Goal: Transaction & Acquisition: Purchase product/service

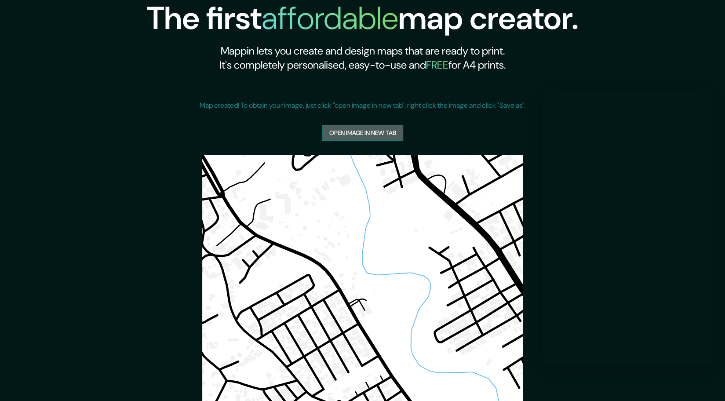
click at [382, 133] on link "Open image in new tab" at bounding box center [362, 133] width 81 height 16
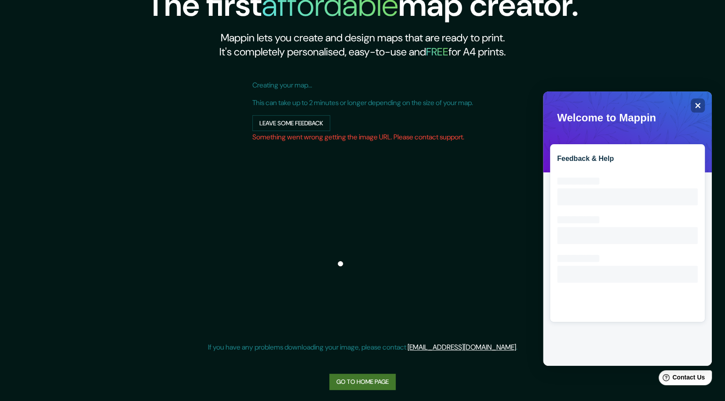
scroll to position [16, 0]
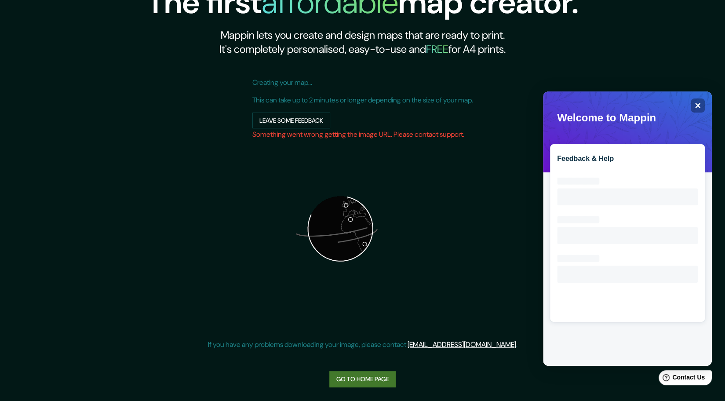
click at [364, 377] on link "Go to home page" at bounding box center [362, 379] width 66 height 16
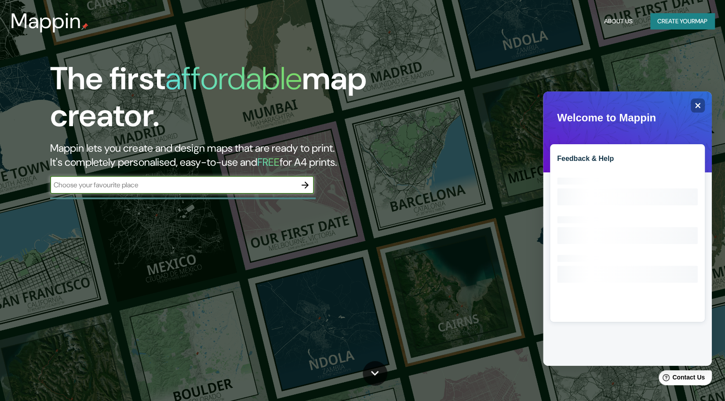
click at [251, 181] on input "text" at bounding box center [173, 185] width 246 height 10
type input "hamedan"
click at [311, 186] on button "button" at bounding box center [305, 185] width 18 height 18
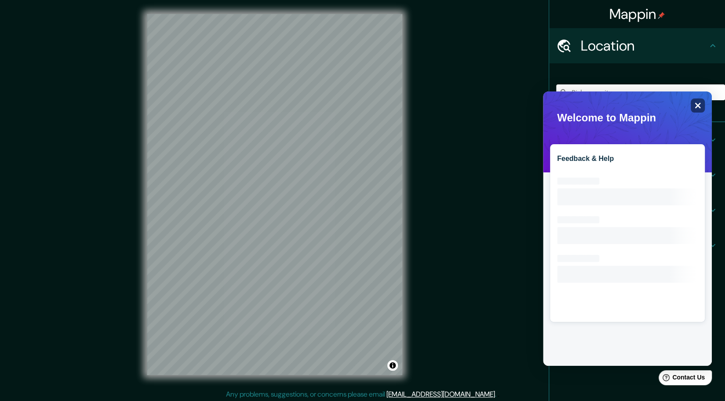
click at [700, 102] on icon "Close" at bounding box center [697, 105] width 7 height 7
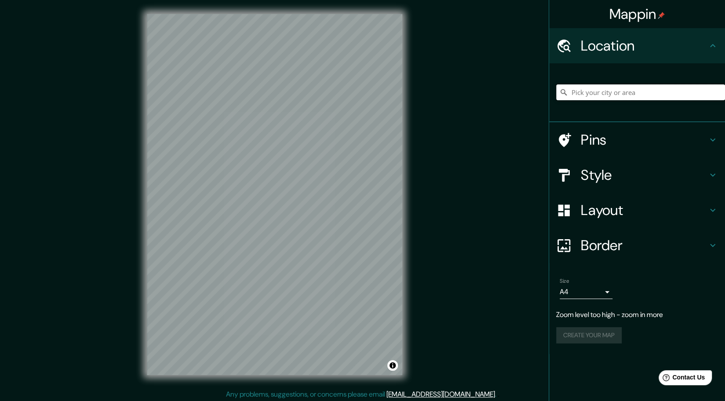
click at [636, 95] on input "Pick your city or area" at bounding box center [640, 92] width 169 height 16
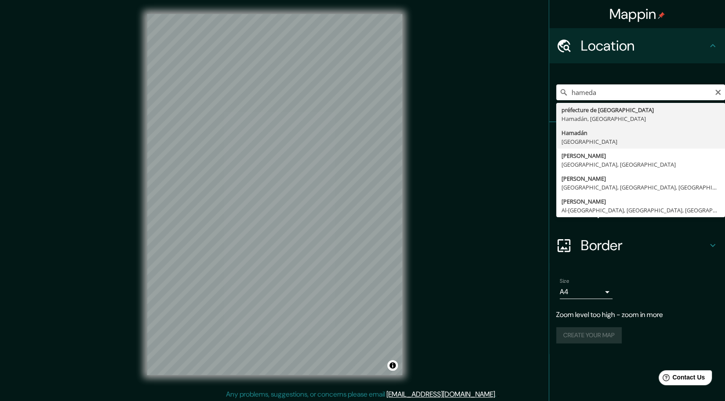
type input "Hamadán, Irán"
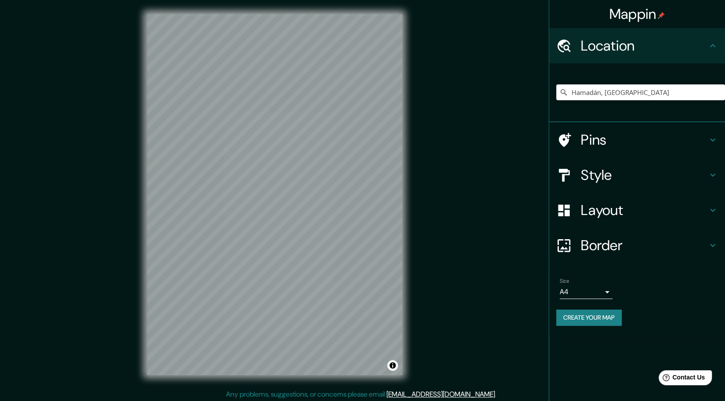
click at [602, 213] on h4 "Layout" at bounding box center [644, 210] width 127 height 18
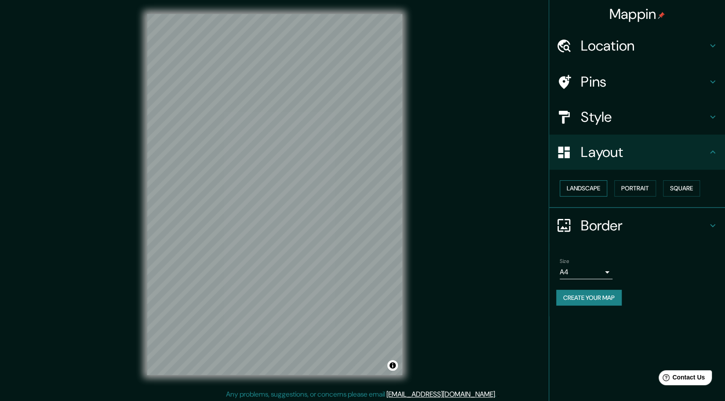
click at [591, 187] on button "Landscape" at bounding box center [583, 188] width 47 height 16
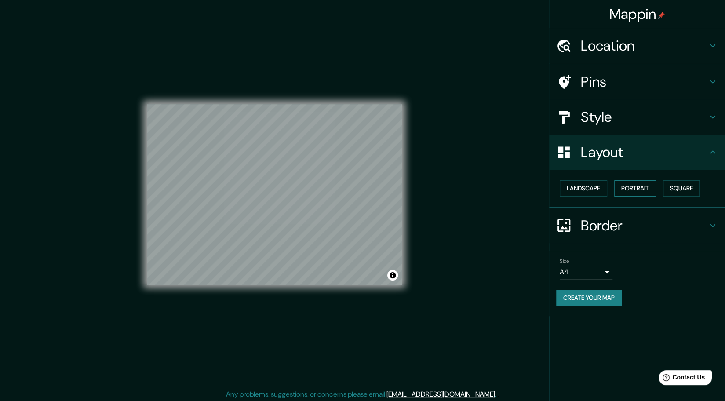
click at [628, 187] on button "Portrait" at bounding box center [635, 188] width 42 height 16
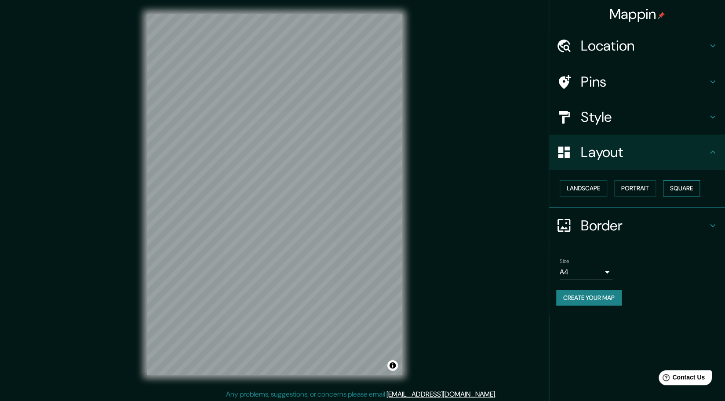
click at [684, 189] on button "Square" at bounding box center [681, 188] width 37 height 16
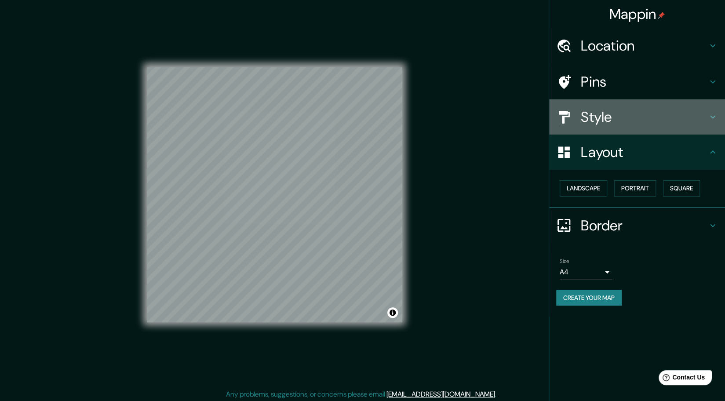
click at [574, 125] on div "Style" at bounding box center [637, 116] width 176 height 35
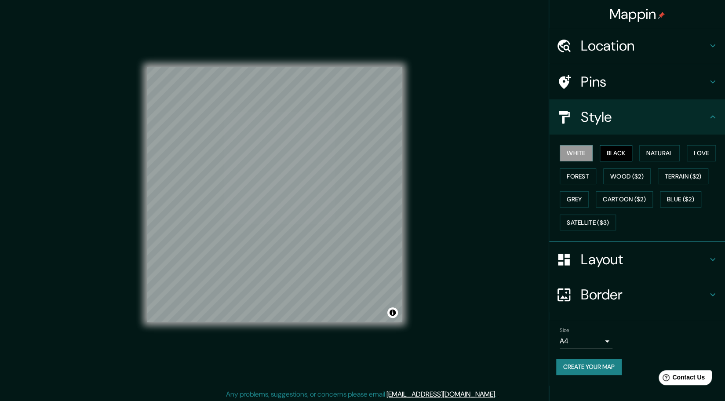
click at [623, 157] on button "Black" at bounding box center [616, 153] width 33 height 16
click at [578, 154] on button "White" at bounding box center [576, 153] width 33 height 16
click at [610, 151] on button "Black" at bounding box center [616, 153] width 33 height 16
click at [669, 154] on button "Natural" at bounding box center [659, 153] width 40 height 16
click at [699, 153] on button "Love" at bounding box center [701, 153] width 29 height 16
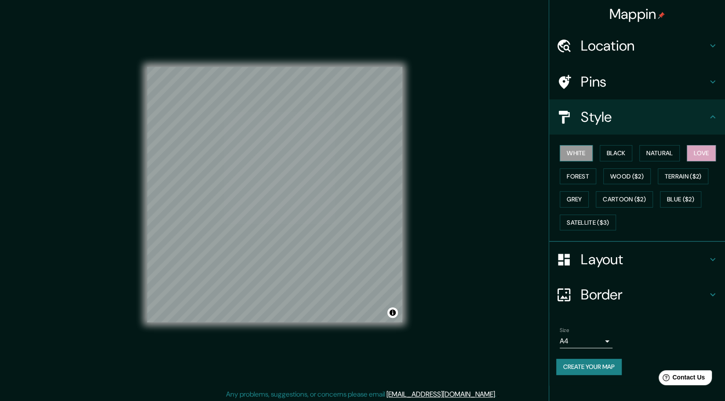
click at [578, 156] on button "White" at bounding box center [576, 153] width 33 height 16
click at [571, 177] on button "Forest" at bounding box center [578, 176] width 37 height 16
click at [582, 157] on button "White" at bounding box center [576, 153] width 33 height 16
click at [609, 85] on h4 "Pins" at bounding box center [644, 82] width 127 height 18
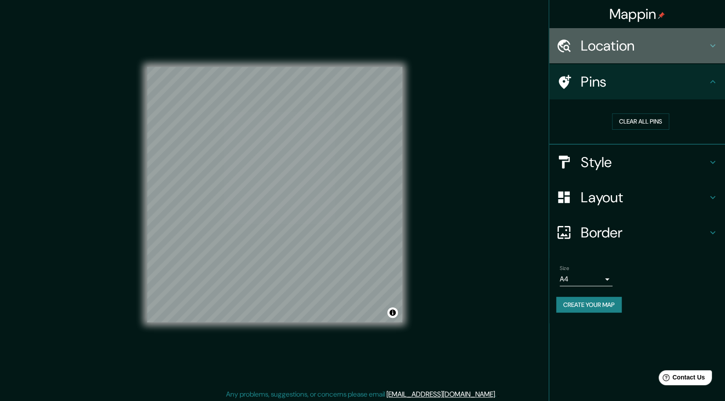
click at [640, 47] on h4 "Location" at bounding box center [644, 46] width 127 height 18
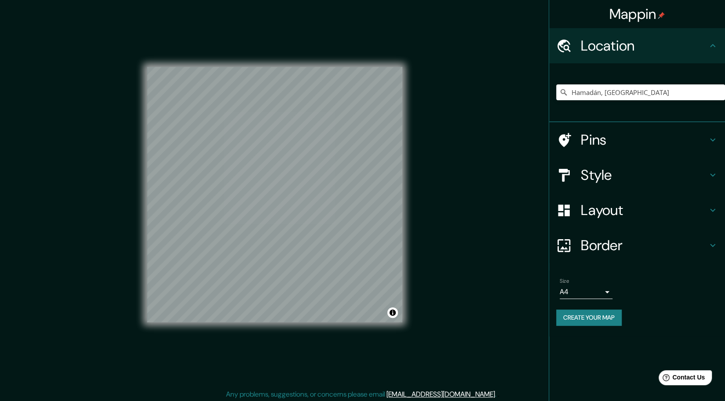
click at [641, 47] on h4 "Location" at bounding box center [644, 46] width 127 height 18
click at [616, 255] on div "Border" at bounding box center [637, 245] width 176 height 35
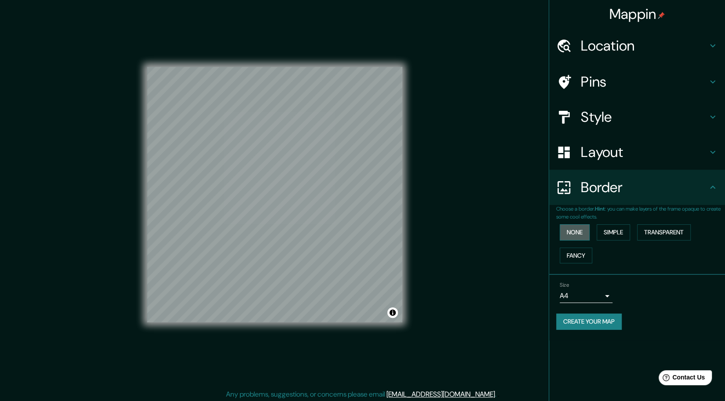
click at [580, 227] on button "None" at bounding box center [575, 232] width 30 height 16
click at [617, 234] on button "Simple" at bounding box center [613, 232] width 33 height 16
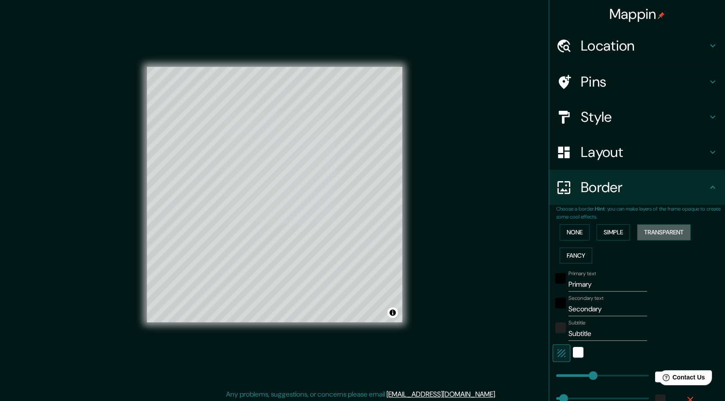
drag, startPoint x: 647, startPoint y: 231, endPoint x: 625, endPoint y: 230, distance: 21.2
click at [645, 231] on button "Transparent" at bounding box center [664, 232] width 54 height 16
click at [565, 255] on button "Fancy" at bounding box center [576, 256] width 33 height 16
click at [569, 230] on button "None" at bounding box center [575, 232] width 30 height 16
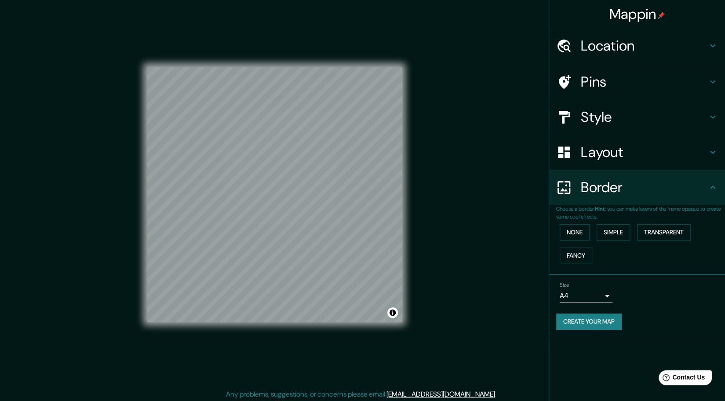
click at [617, 259] on div "None Simple Transparent Fancy" at bounding box center [640, 244] width 169 height 46
click at [591, 316] on button "Create your map" at bounding box center [589, 322] width 66 height 16
click at [599, 320] on div "Create your map" at bounding box center [637, 322] width 162 height 16
click at [599, 321] on button "Create your map" at bounding box center [589, 322] width 66 height 16
click at [611, 319] on button "Create your map" at bounding box center [589, 322] width 66 height 16
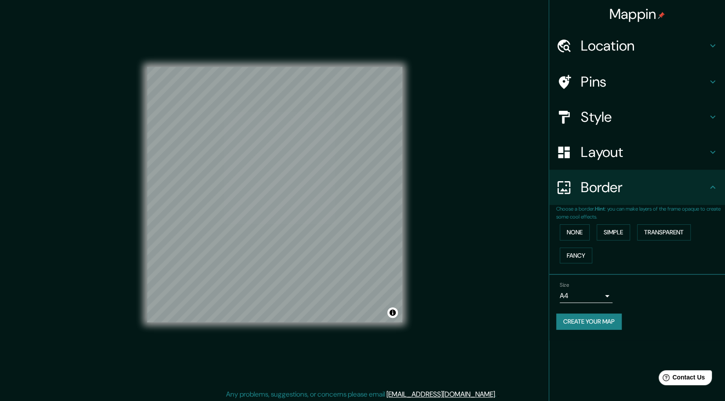
click at [517, 226] on div "Mappin Location Hamadán, Irán Pins Style Layout Border Choose a border. Hint : …" at bounding box center [362, 201] width 725 height 403
click at [615, 322] on button "Create your map" at bounding box center [589, 322] width 66 height 16
click at [604, 321] on div "Create your map" at bounding box center [637, 322] width 162 height 16
click at [595, 300] on body "Mappin Location Hamadán, Irán Pins Style Layout Border Choose a border. Hint : …" at bounding box center [362, 200] width 725 height 401
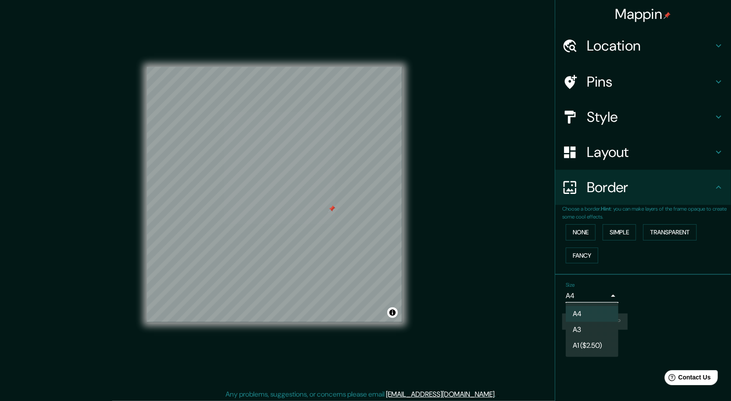
click at [582, 315] on li "A4" at bounding box center [592, 314] width 53 height 16
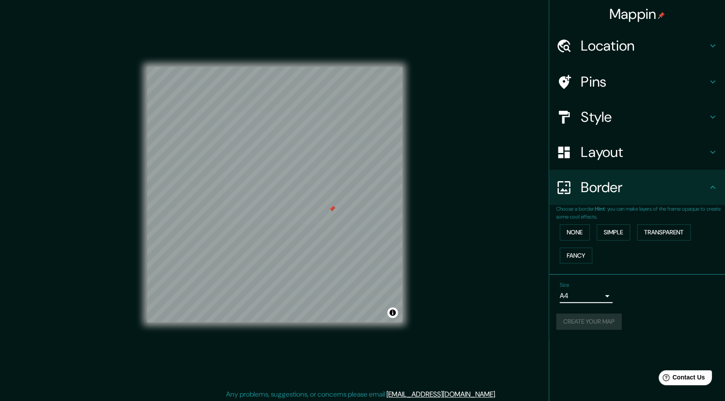
click at [600, 320] on div "Create your map" at bounding box center [637, 322] width 162 height 16
click at [597, 301] on body "Mappin Location Hamadán, Irán Pins Style Layout Border Choose a border. Hint : …" at bounding box center [362, 200] width 725 height 401
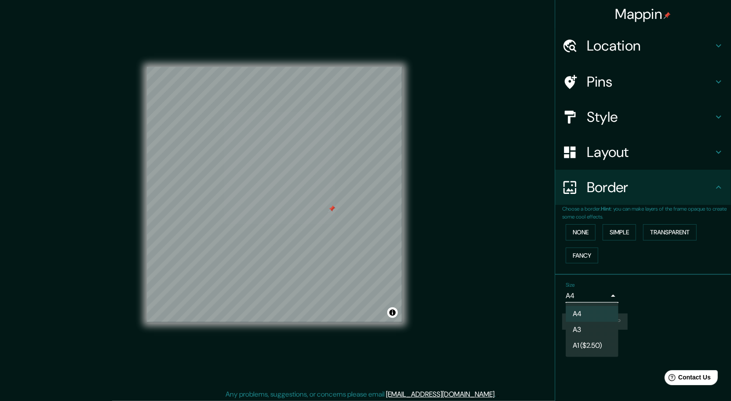
click at [588, 331] on li "A3" at bounding box center [592, 330] width 53 height 16
type input "a4"
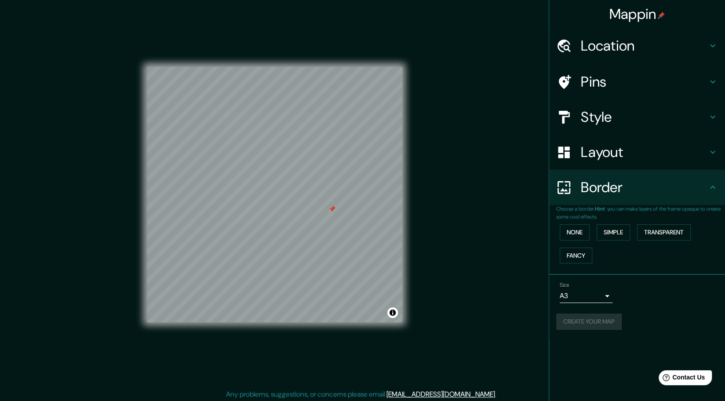
click at [510, 305] on div "Mappin Location Hamadán, Irán Pins Style Layout Border Choose a border. Hint : …" at bounding box center [362, 201] width 725 height 403
click at [698, 191] on h4 "Border" at bounding box center [644, 188] width 127 height 18
click at [569, 235] on button "None" at bounding box center [575, 232] width 30 height 16
click at [520, 217] on div "Mappin Location Hamadán, Irán Pins Style Layout Border Choose a border. Hint : …" at bounding box center [362, 201] width 725 height 403
click at [613, 324] on button "Create your map" at bounding box center [589, 322] width 66 height 16
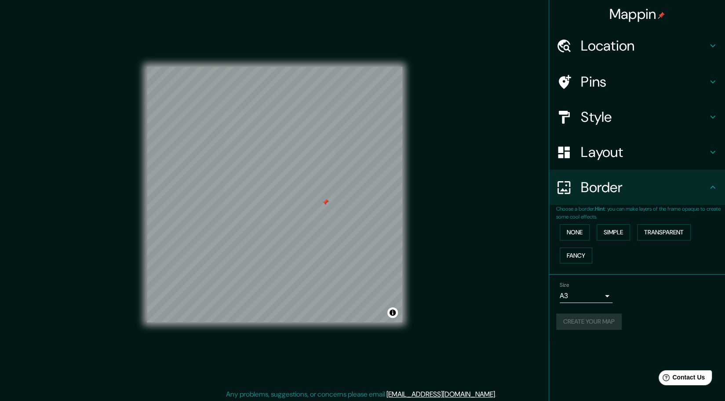
drag, startPoint x: 331, startPoint y: 210, endPoint x: 326, endPoint y: 202, distance: 9.7
click at [324, 203] on div at bounding box center [325, 202] width 7 height 7
click at [326, 202] on div at bounding box center [325, 202] width 7 height 7
click at [589, 324] on button "Create your map" at bounding box center [589, 322] width 66 height 16
click at [604, 327] on div "Create your map" at bounding box center [637, 322] width 162 height 16
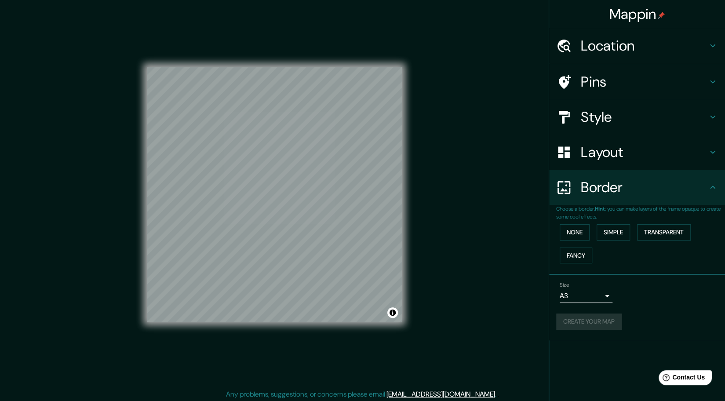
scroll to position [2, 0]
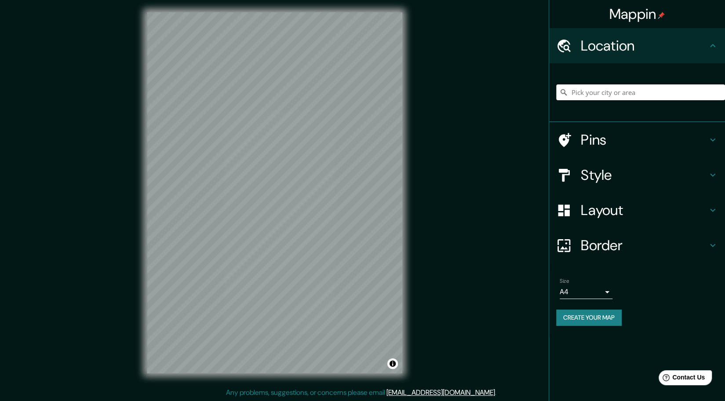
drag, startPoint x: 604, startPoint y: 95, endPoint x: 597, endPoint y: 83, distance: 14.0
click at [604, 95] on input "Pick your city or area" at bounding box center [640, 92] width 169 height 16
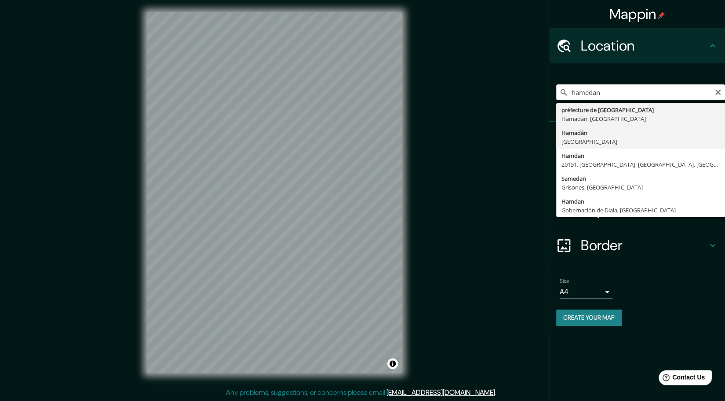
type input "Hamadán, [GEOGRAPHIC_DATA]"
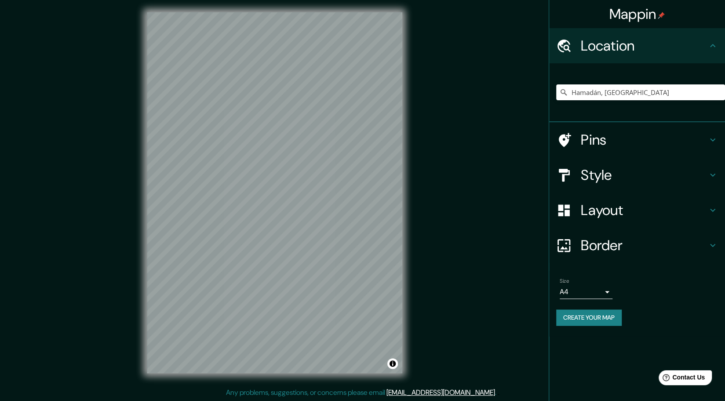
click at [418, 247] on div "Mappin Location [GEOGRAPHIC_DATA], [GEOGRAPHIC_DATA] Pins Style Layout Border C…" at bounding box center [362, 199] width 725 height 403
click at [590, 322] on button "Create your map" at bounding box center [589, 318] width 66 height 16
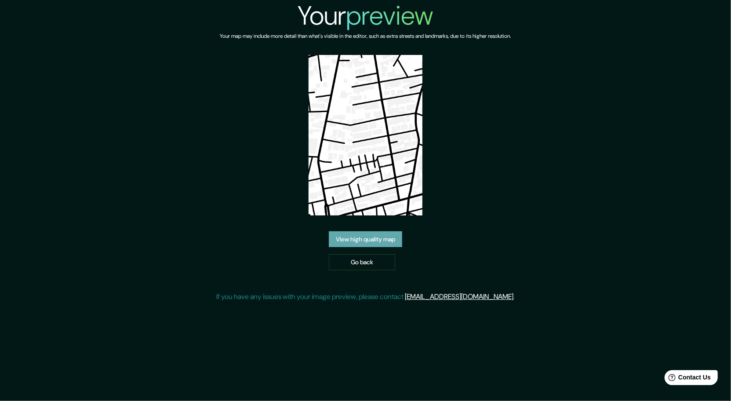
click at [393, 242] on link "View high quality map" at bounding box center [365, 239] width 73 height 16
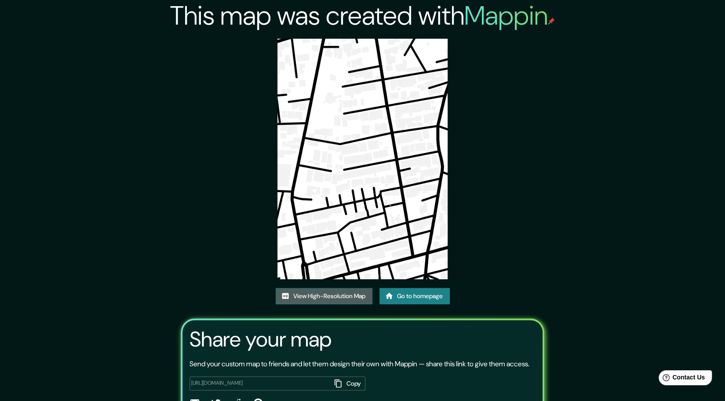
click at [356, 294] on link "View High-Resolution Map" at bounding box center [324, 296] width 97 height 16
